Goal: Task Accomplishment & Management: Manage account settings

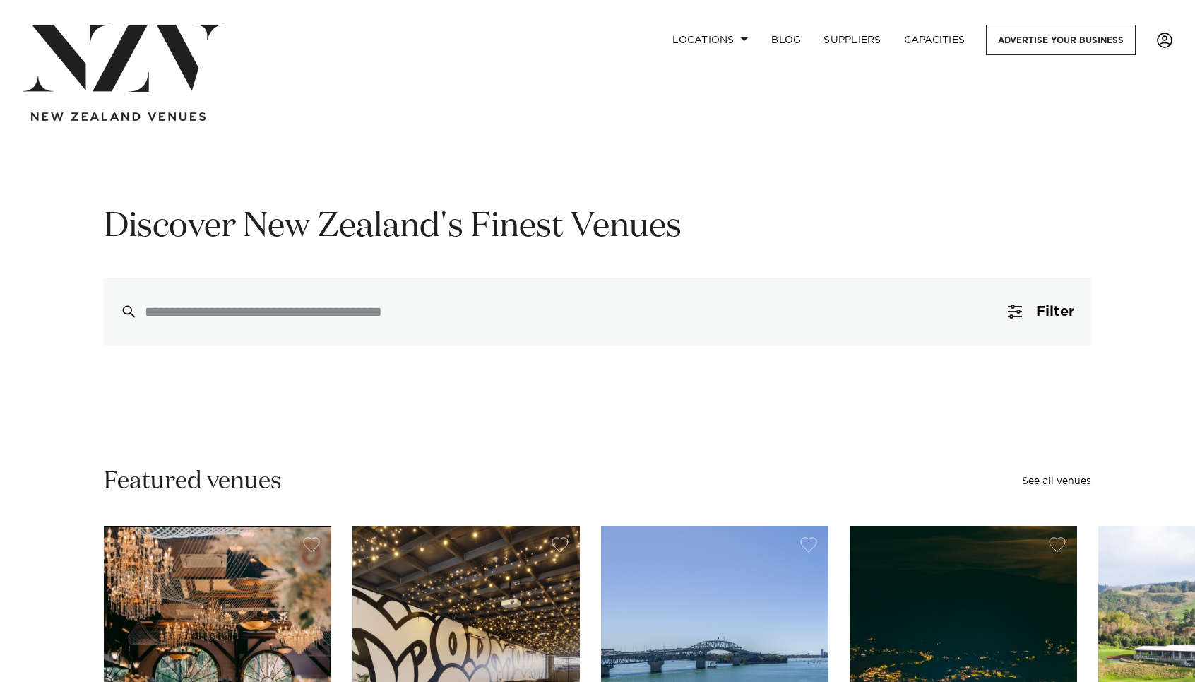
click at [1174, 43] on link at bounding box center [1165, 41] width 38 height 16
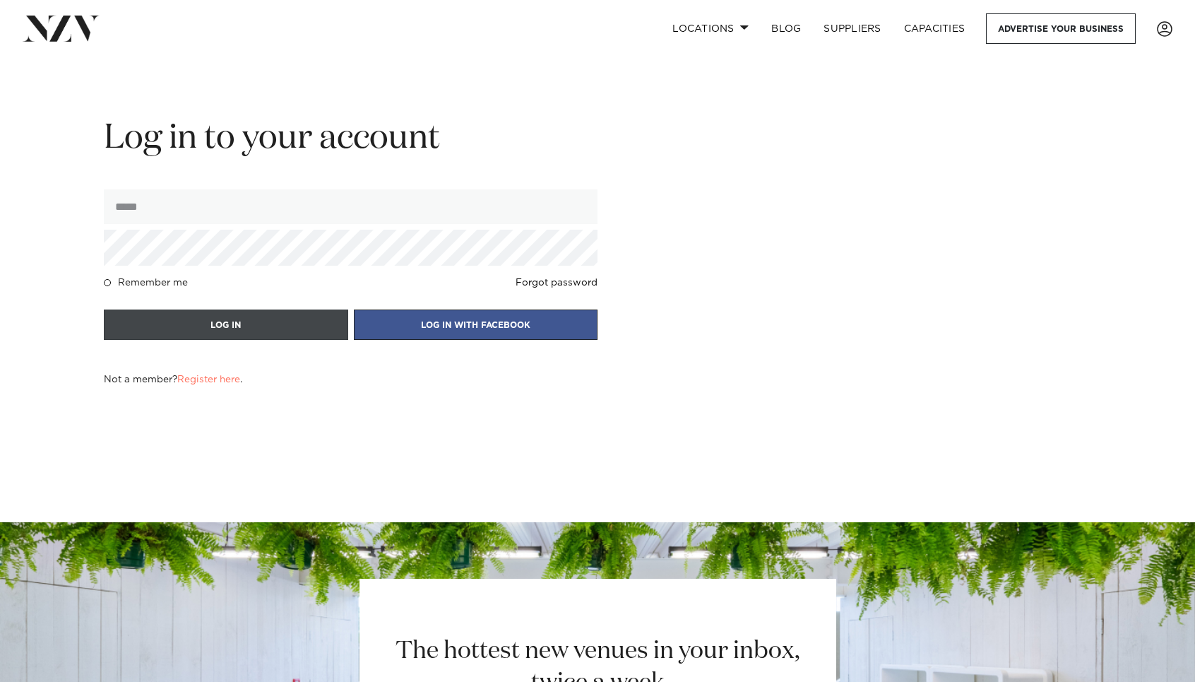
type input "**********"
click at [290, 331] on button "LOG IN" at bounding box center [226, 324] width 244 height 30
